Goal: Task Accomplishment & Management: Complete application form

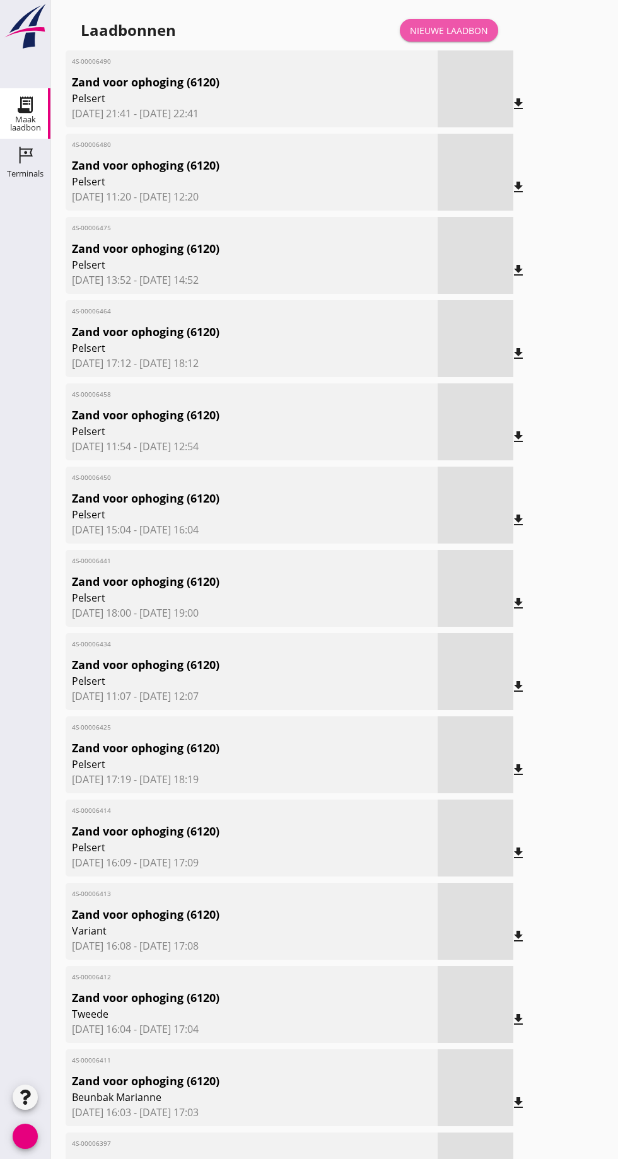
click at [460, 30] on font "Nieuwe laadbon" at bounding box center [449, 31] width 78 height 12
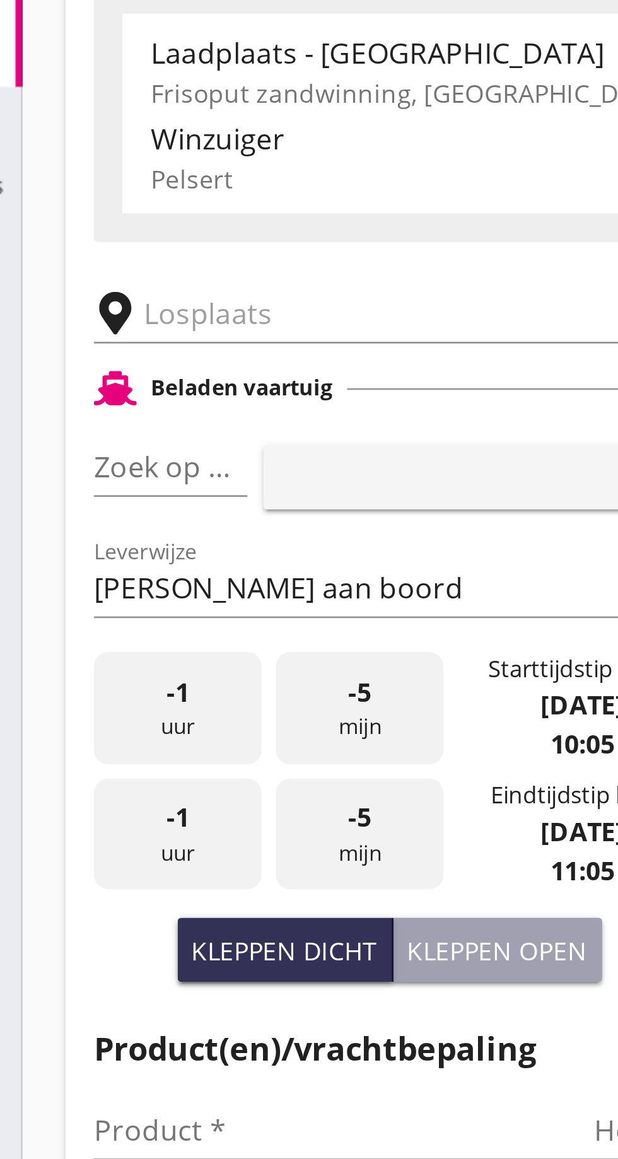
click at [113, 217] on input "text" at bounding box center [201, 219] width 216 height 20
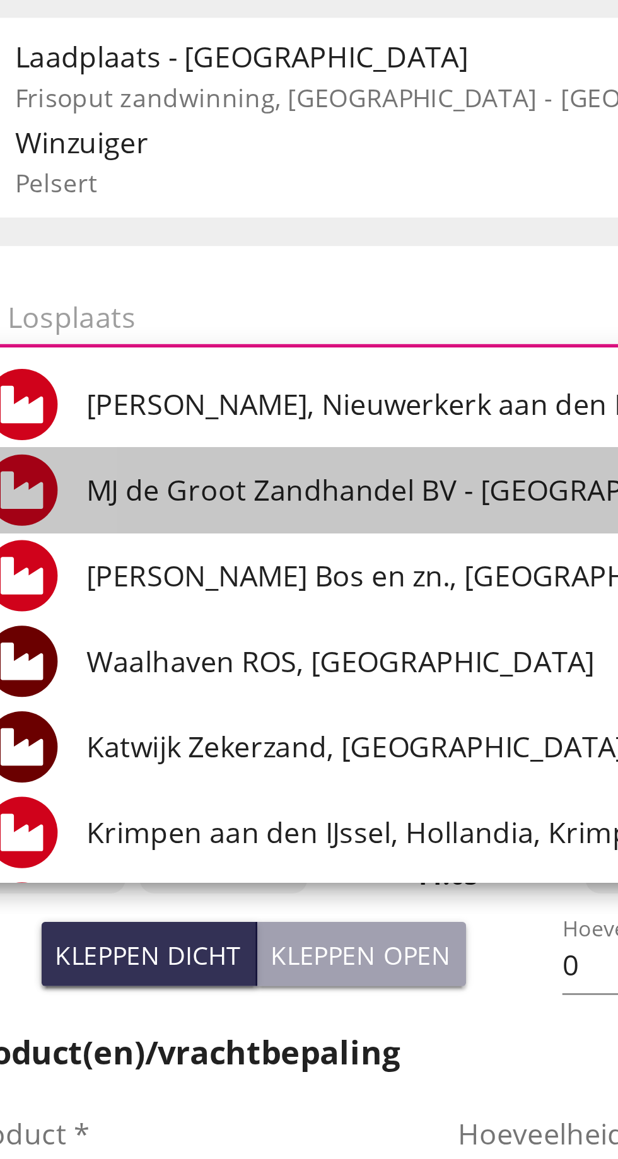
click at [211, 277] on font "MJ de Groot Zandhandel BV - [GEOGRAPHIC_DATA], [GEOGRAPHIC_DATA]" at bounding box center [293, 280] width 345 height 14
type input "[PERSON_NAME] Zandhandel B.V. - Spaansepolder, [GEOGRAPHIC_DATA]"
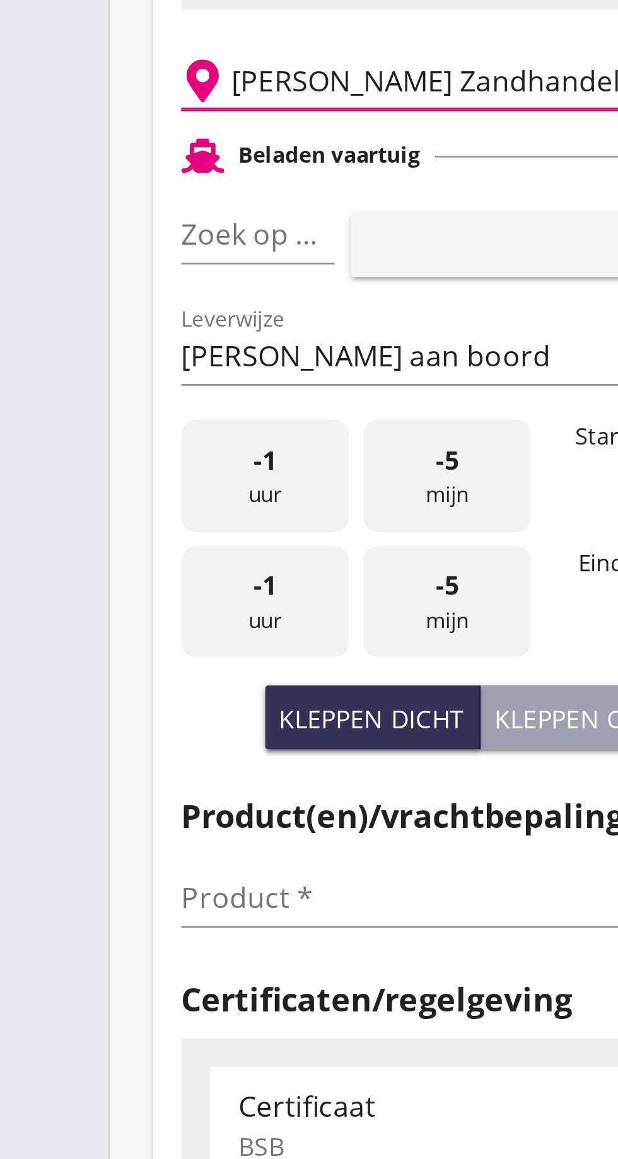
click at [119, 275] on font "pijl_drop_down" at bounding box center [122, 272] width 212 height 15
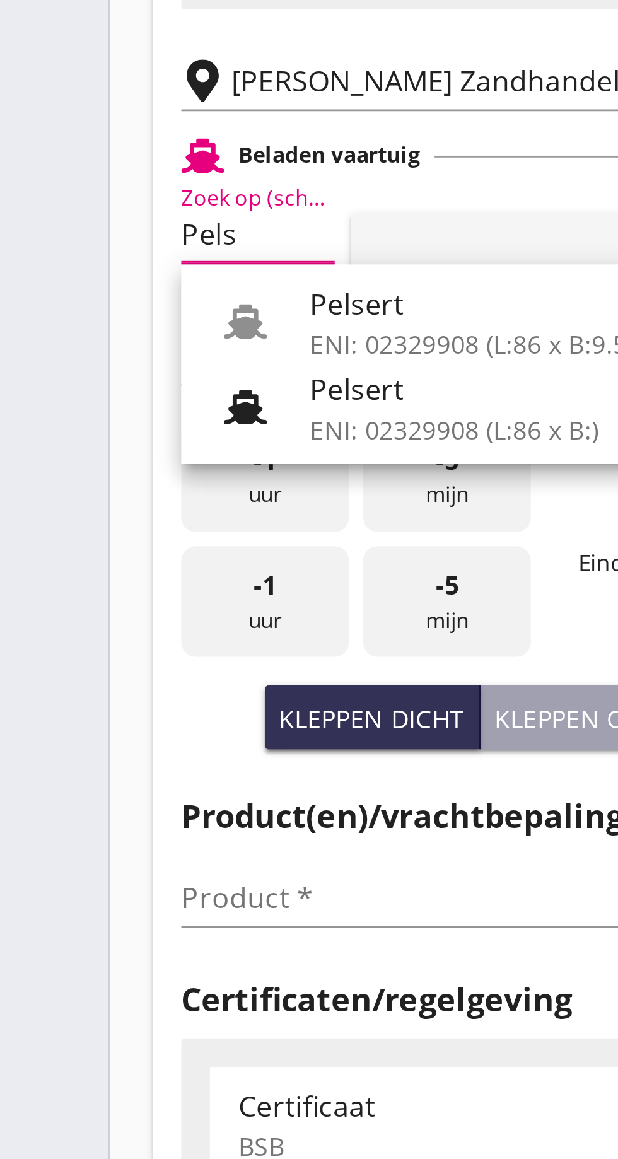
scroll to position [0, 6]
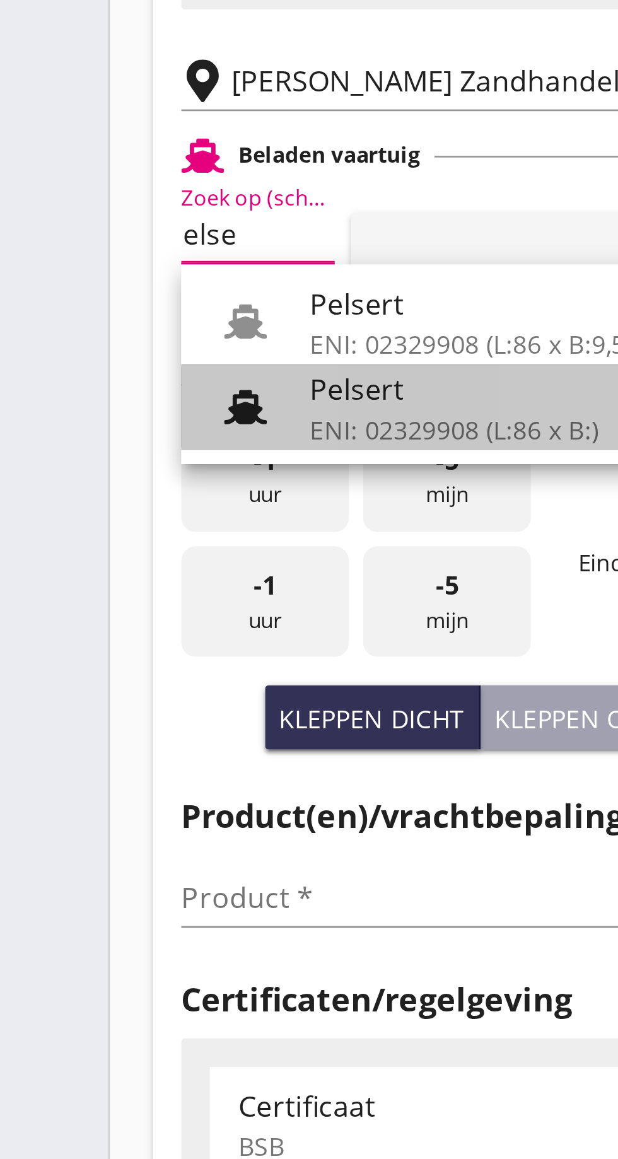
click at [148, 337] on font "ENI: 02329908 (L:86 x B:)" at bounding box center [172, 342] width 102 height 12
type input "Pelsert"
type input "[PERSON_NAME]"
type input "1087"
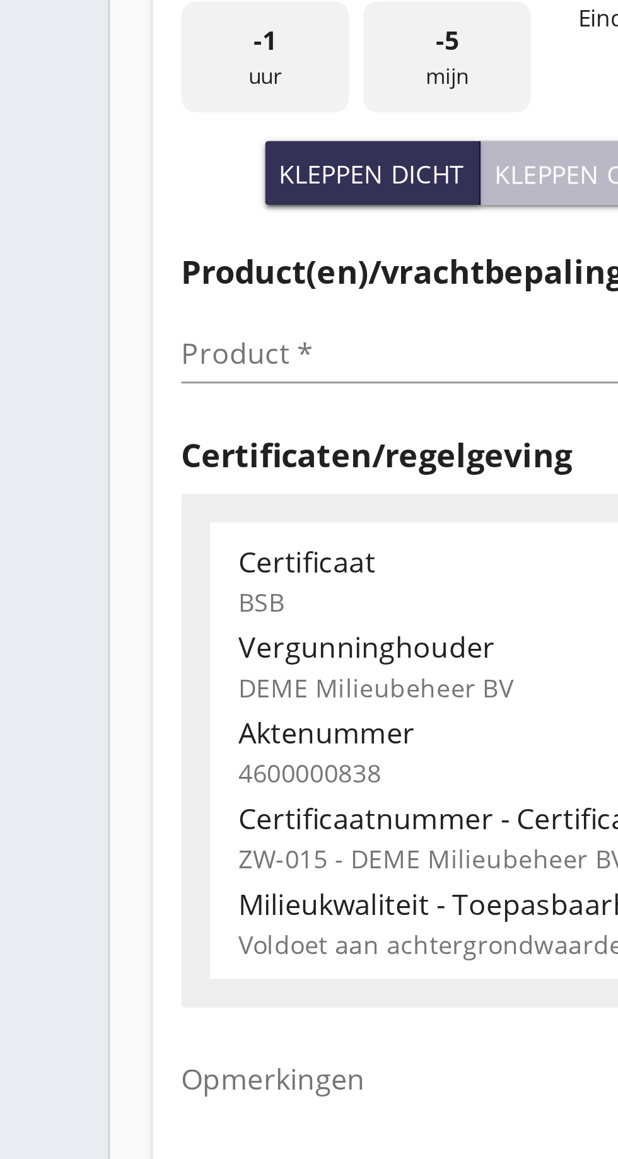
type input "Pelsert"
click at [214, 444] on font "Kleppen open" at bounding box center [219, 444] width 64 height 12
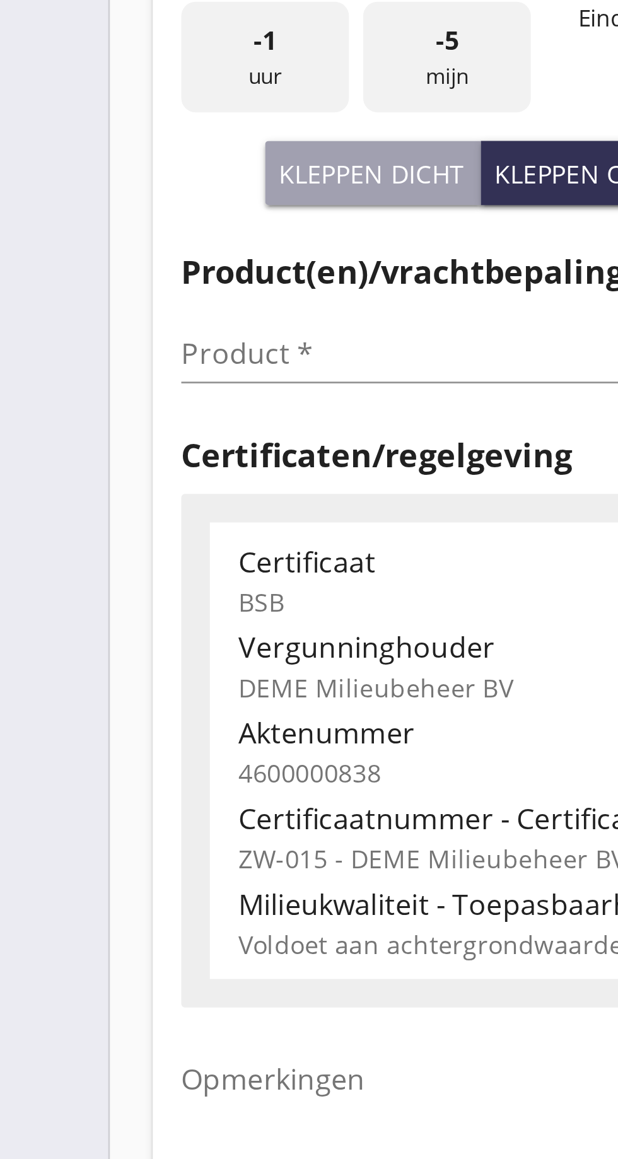
type input "725"
click at [103, 504] on input "Product *" at bounding box center [155, 507] width 159 height 20
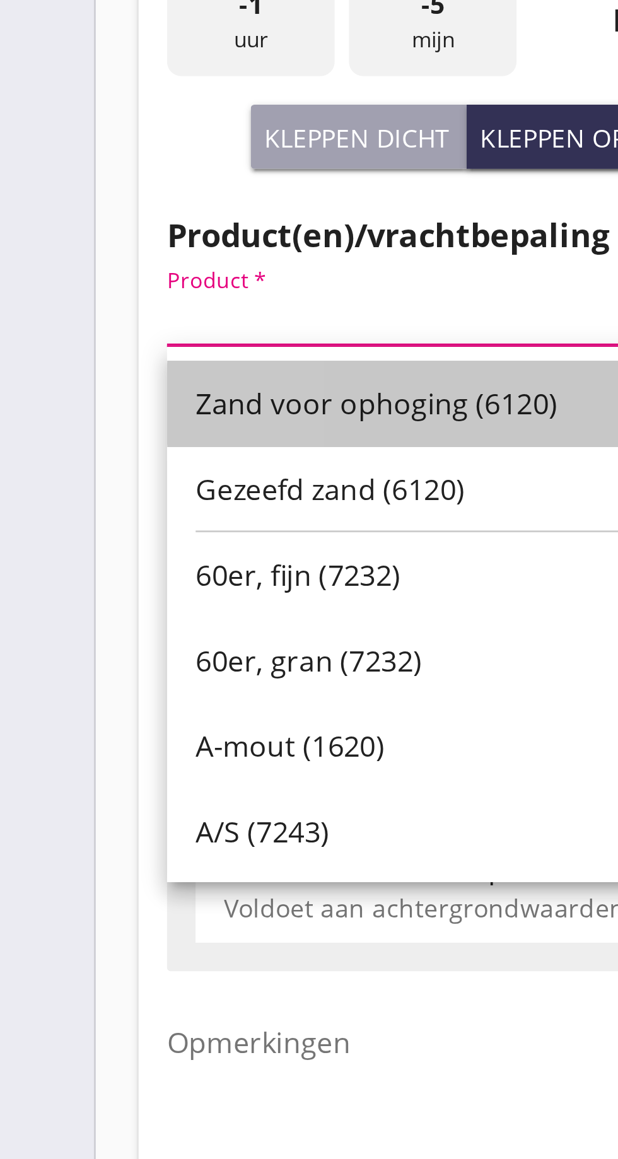
click at [161, 536] on font "Zand voor ophoging (6120)" at bounding box center [150, 538] width 128 height 14
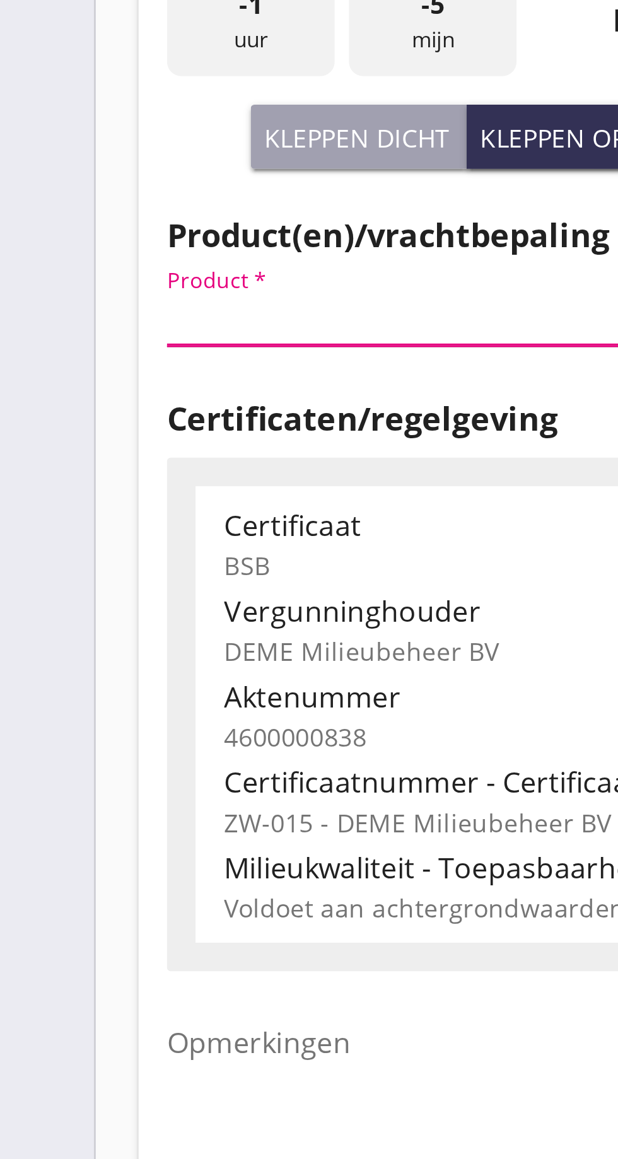
type input "Zand voor ophoging (6120)"
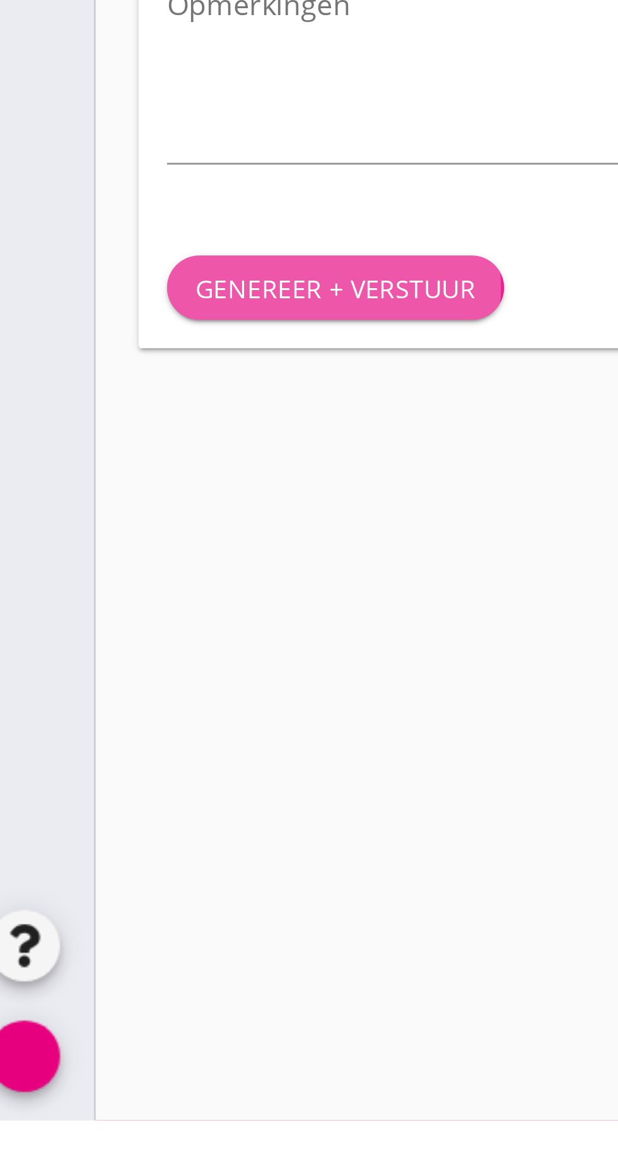
click at [146, 864] on font "Genereer + verstuur" at bounding box center [135, 865] width 99 height 12
